Goal: Task Accomplishment & Management: Use online tool/utility

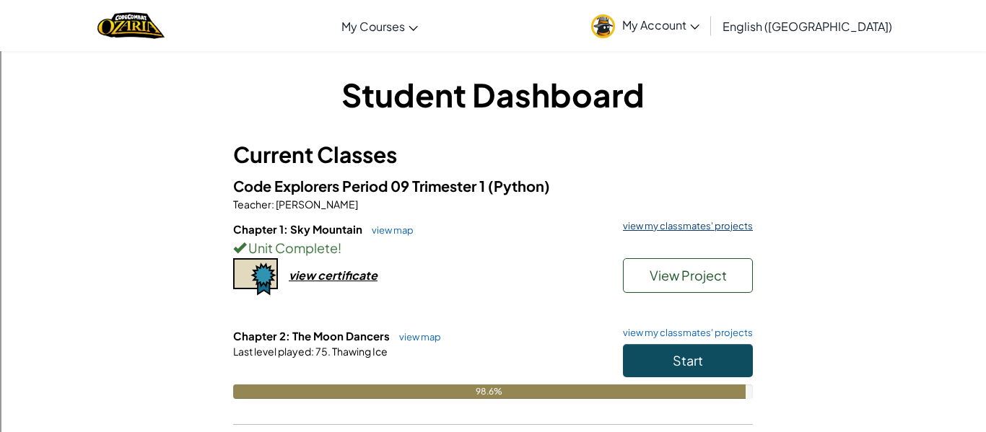
click at [665, 224] on link "view my classmates' projects" at bounding box center [683, 225] width 137 height 9
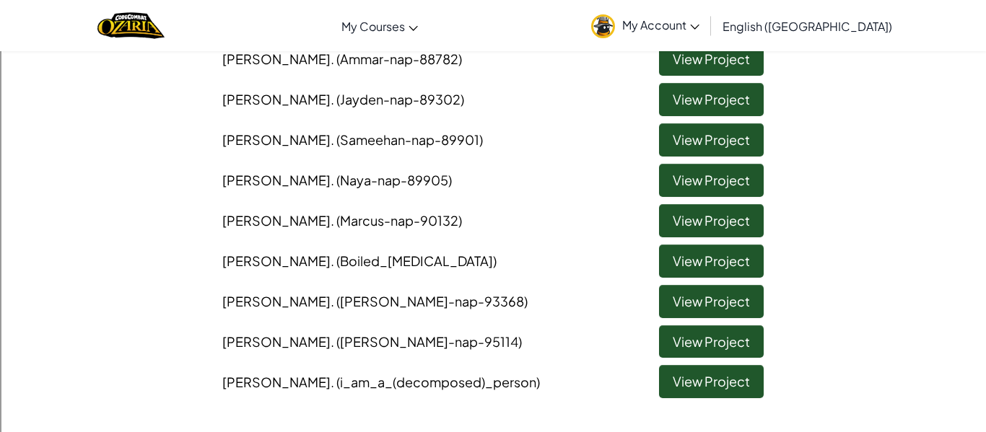
scroll to position [864, 0]
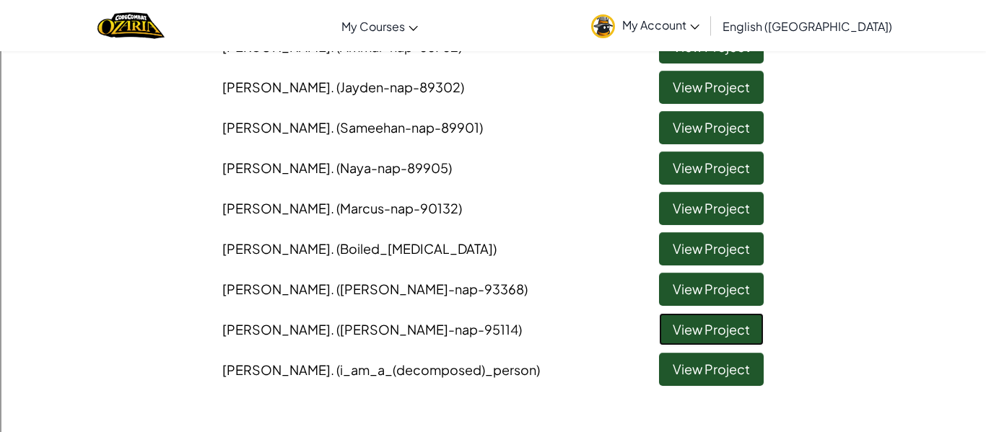
click at [708, 321] on link "View Project" at bounding box center [711, 329] width 105 height 33
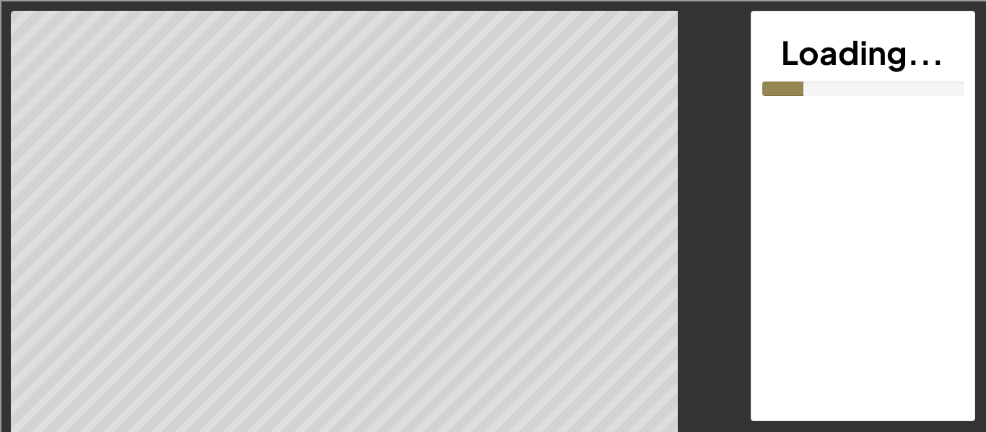
scroll to position [36, 0]
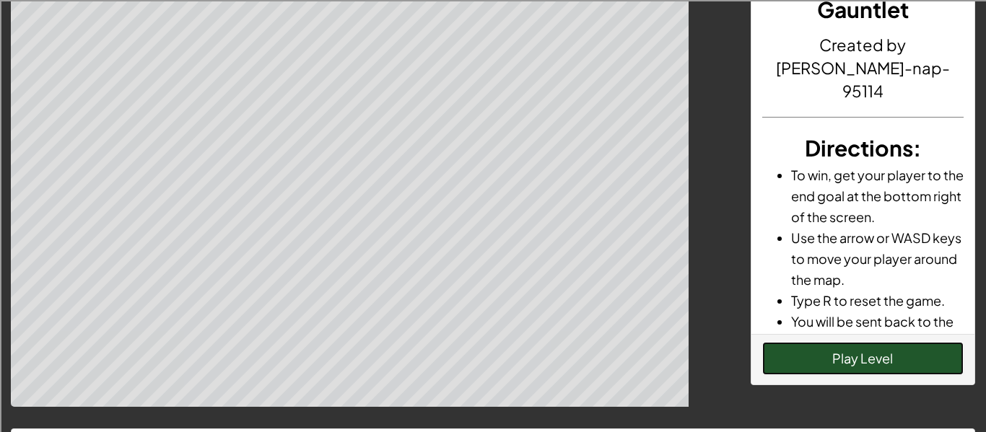
click at [829, 357] on button "Play Level" at bounding box center [863, 358] width 202 height 33
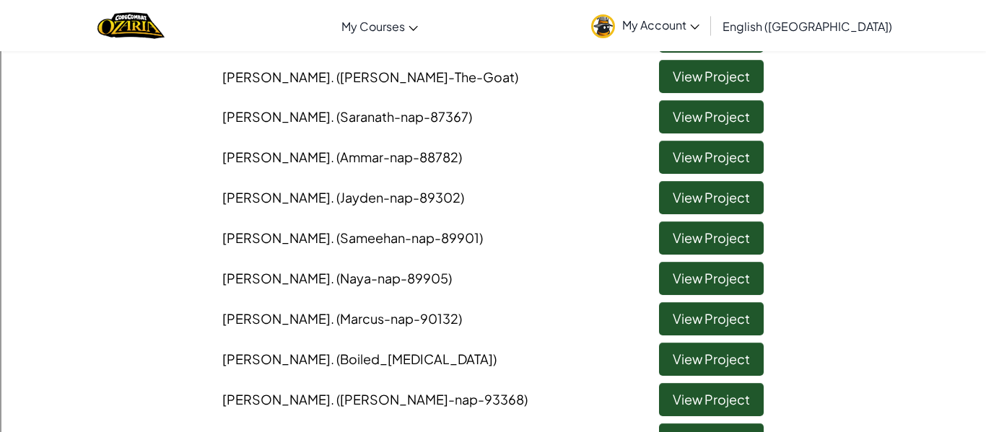
scroll to position [787, 0]
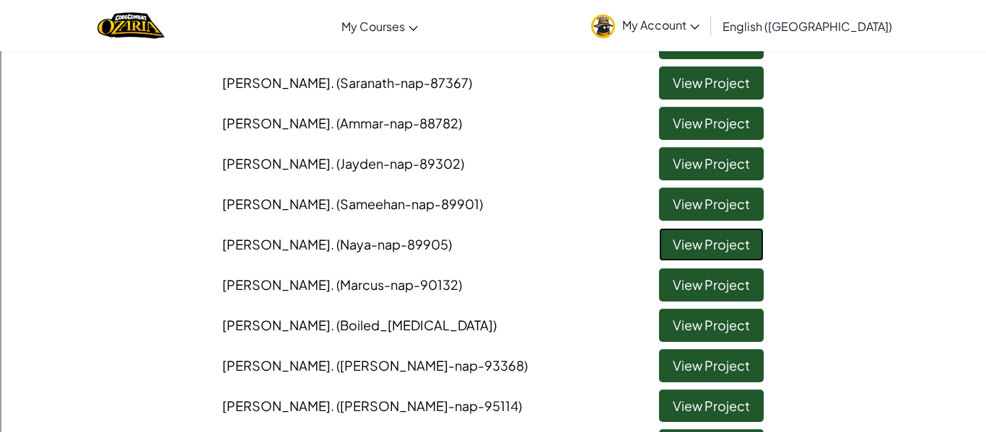
click at [673, 242] on link "View Project" at bounding box center [711, 244] width 105 height 33
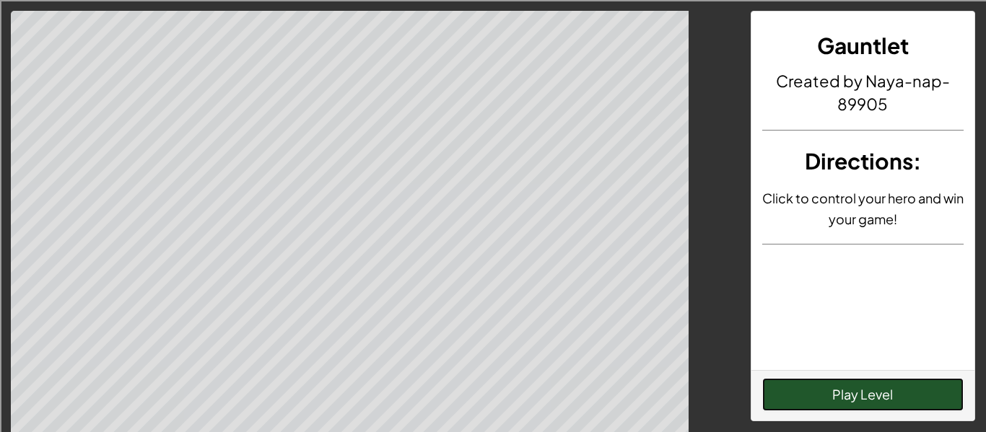
click at [839, 393] on button "Play Level" at bounding box center [863, 394] width 202 height 33
click at [830, 390] on button "Play Level" at bounding box center [863, 394] width 202 height 33
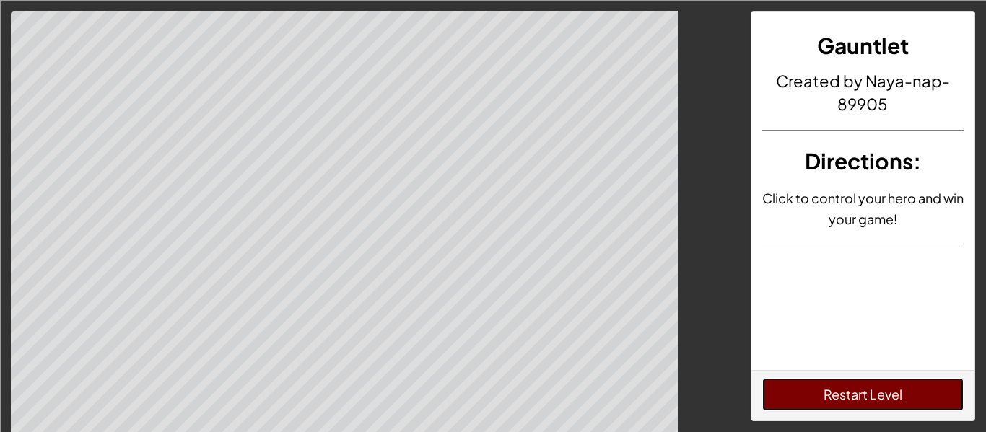
click at [804, 397] on button "Restart Level" at bounding box center [863, 394] width 202 height 33
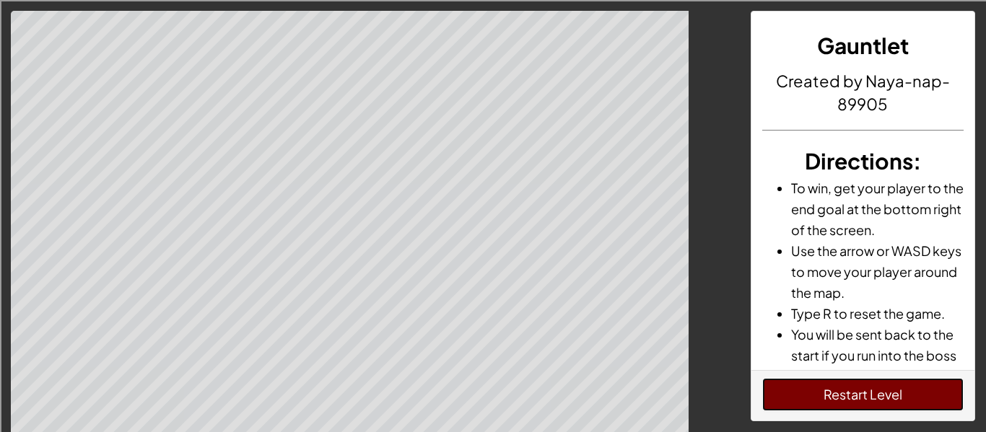
click at [769, 406] on button "Restart Level" at bounding box center [863, 394] width 202 height 33
click at [820, 403] on button "Restart Level" at bounding box center [863, 394] width 202 height 33
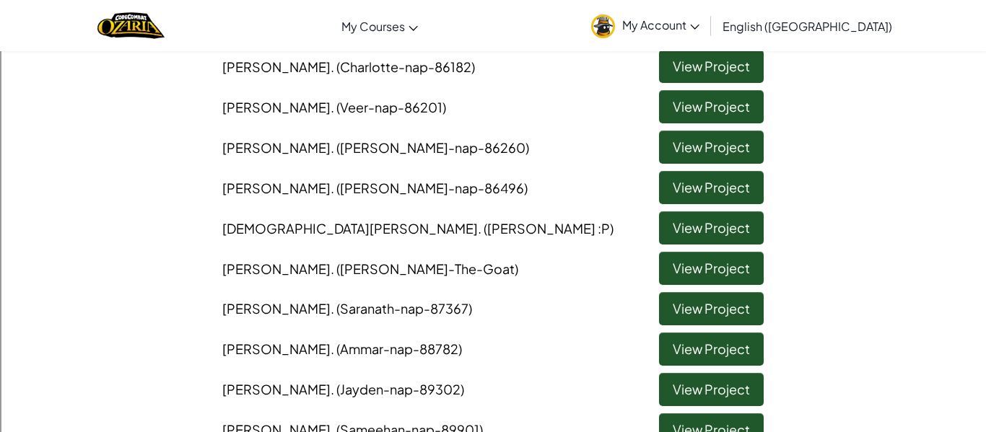
scroll to position [564, 0]
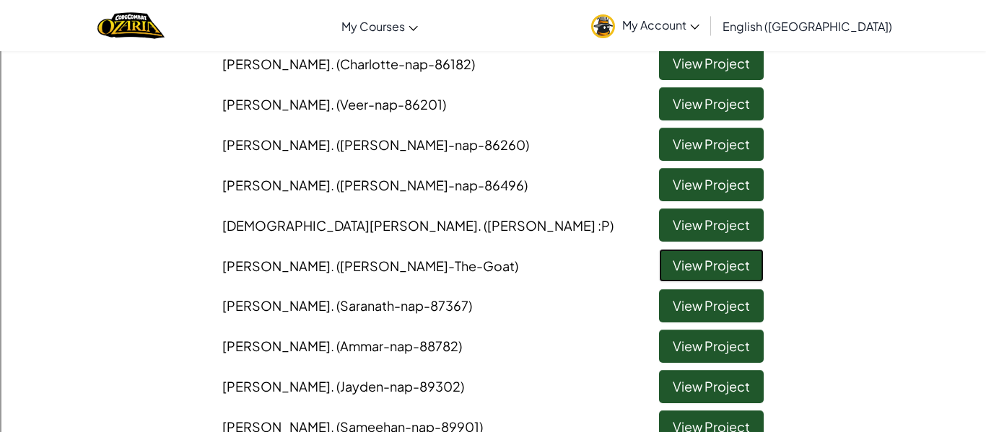
click at [729, 271] on link "View Project" at bounding box center [711, 265] width 105 height 33
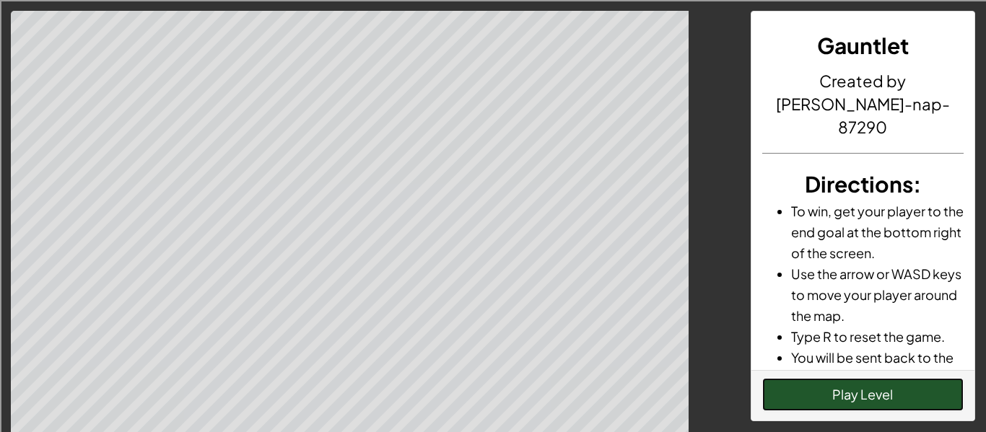
click at [913, 398] on button "Play Level" at bounding box center [863, 394] width 202 height 33
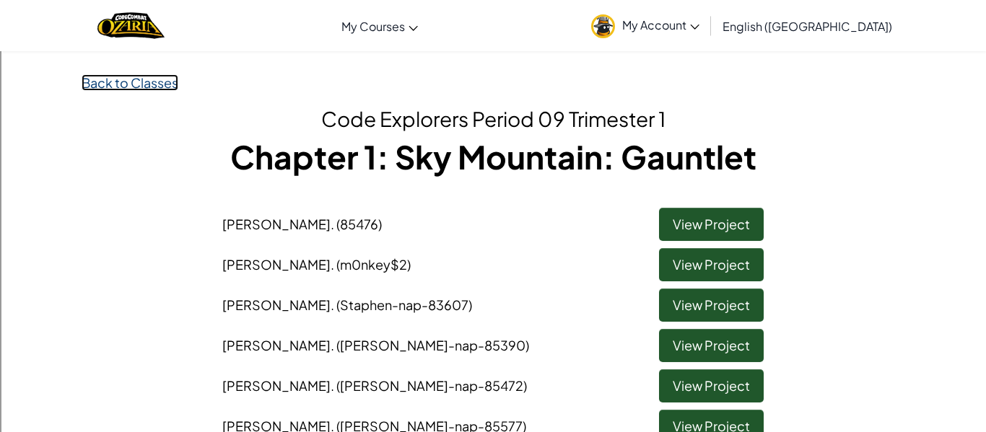
click at [142, 86] on link "Back to Classes" at bounding box center [130, 82] width 97 height 17
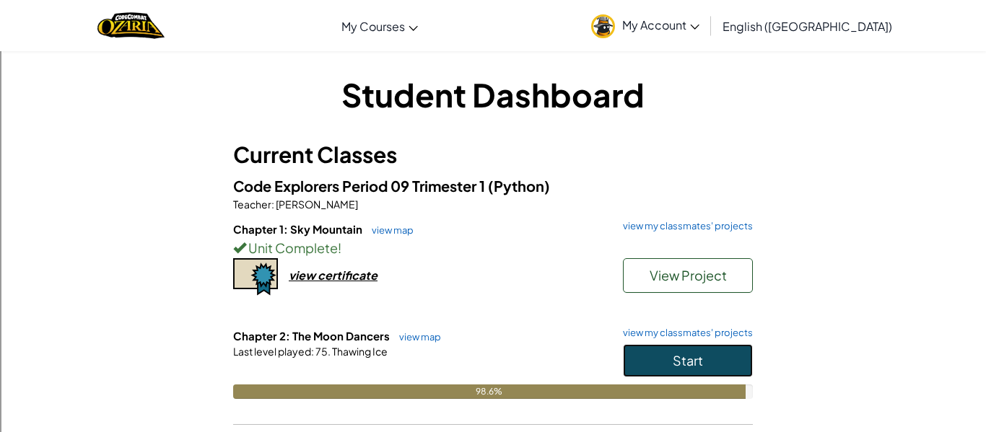
click at [699, 359] on span "Start" at bounding box center [687, 360] width 30 height 17
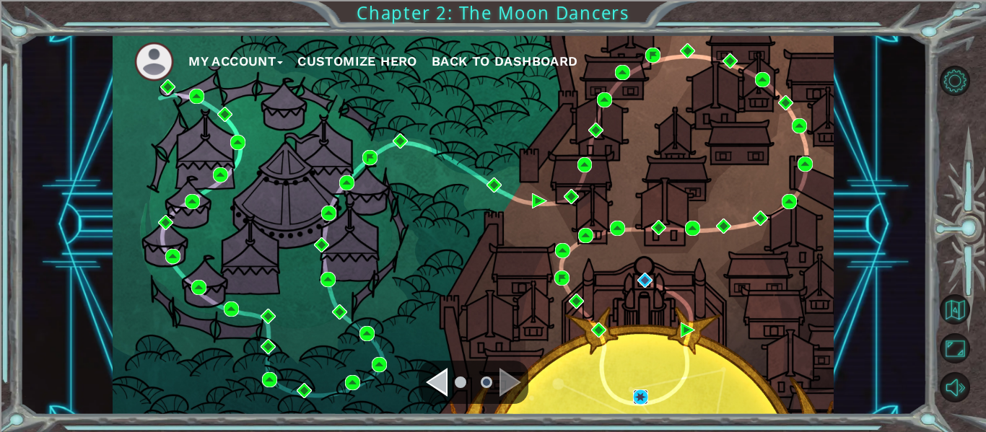
click at [638, 390] on img at bounding box center [640, 397] width 15 height 15
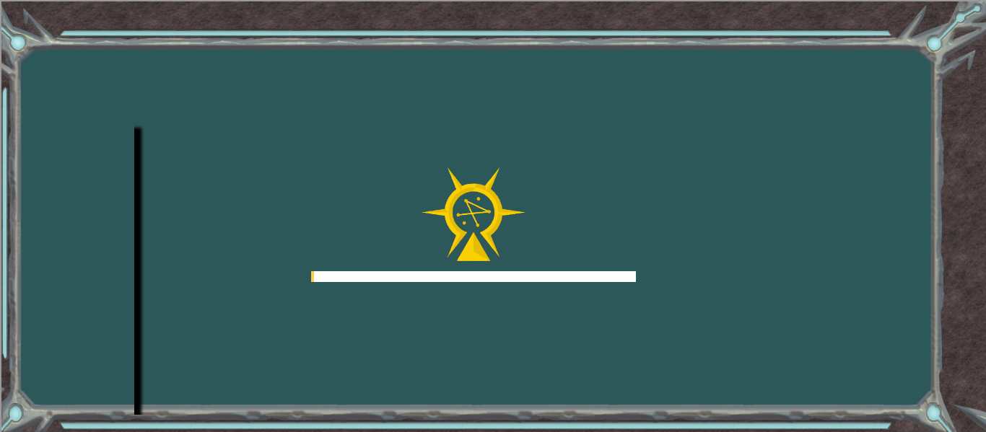
click at [645, 405] on div "Goals Error loading from server. Try refreshing the page. You'll need to join a…" at bounding box center [493, 216] width 986 height 432
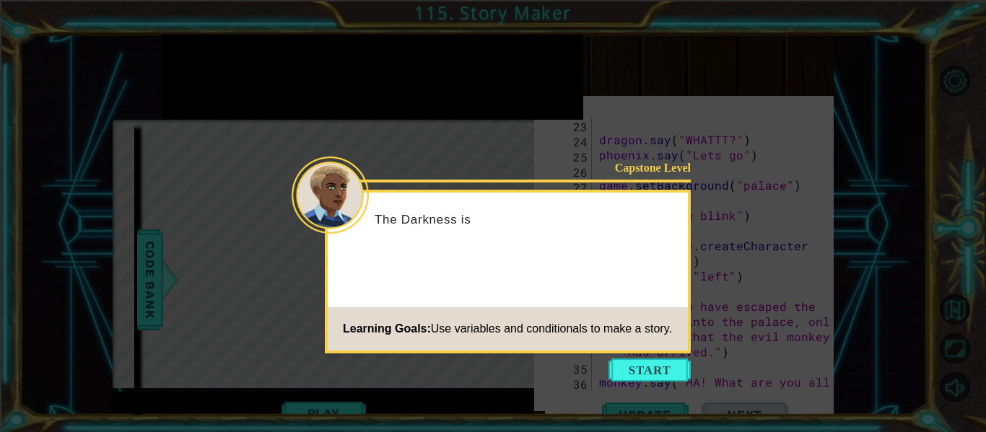
scroll to position [621, 0]
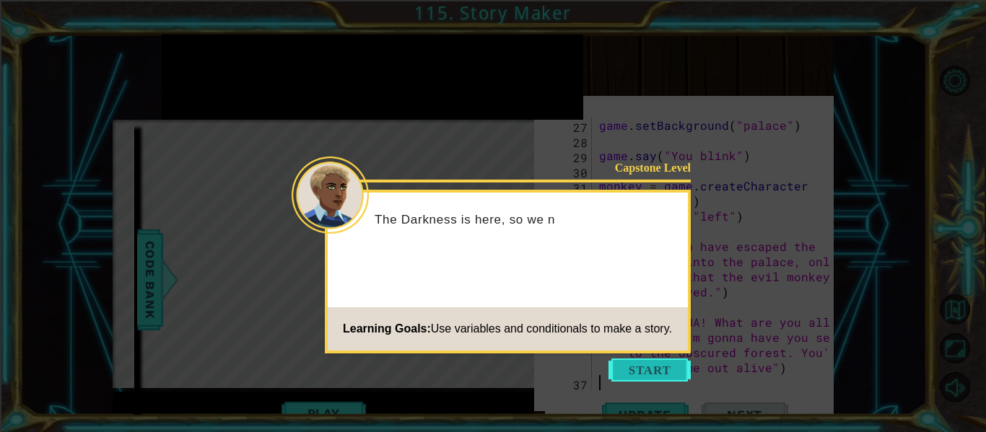
click at [652, 369] on button "Start" at bounding box center [649, 370] width 82 height 23
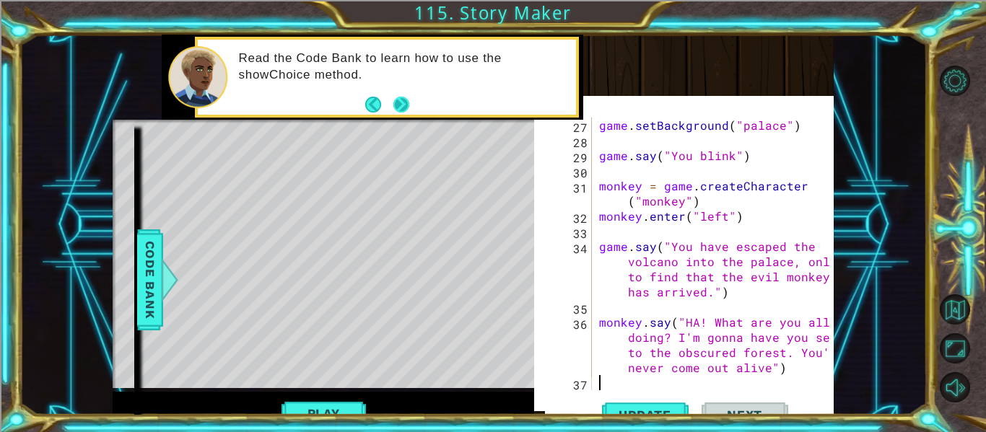
click at [401, 101] on button "Next" at bounding box center [400, 104] width 17 height 17
click at [147, 307] on span "Code Bank" at bounding box center [150, 280] width 23 height 88
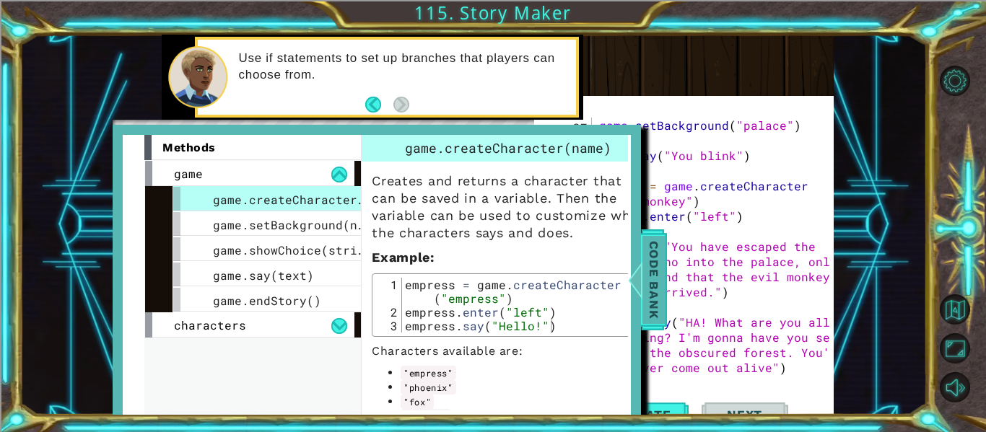
click at [654, 310] on span "Code Bank" at bounding box center [653, 280] width 23 height 88
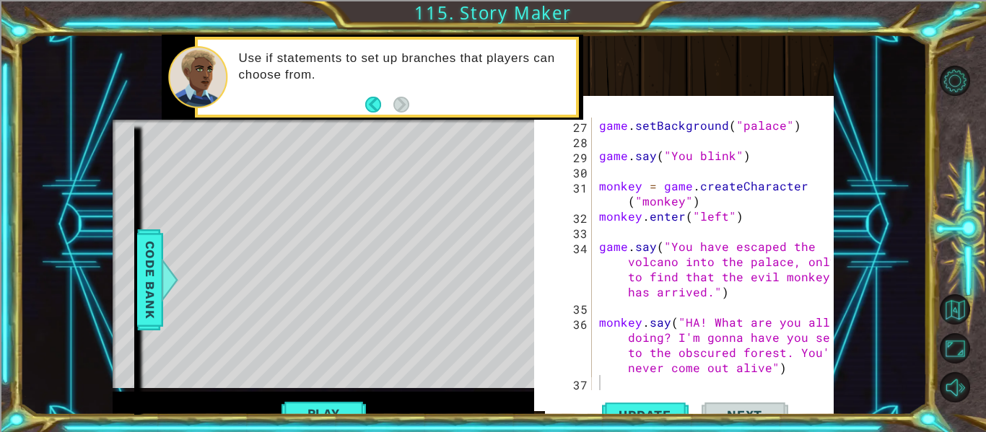
click at [610, 381] on div "game . setBackground ( "palace" ) game . say ( "You blink" ) monkey = game . cr…" at bounding box center [717, 269] width 242 height 303
click at [959, 302] on button "Back to Map" at bounding box center [954, 309] width 30 height 30
